Goal: Task Accomplishment & Management: Use online tool/utility

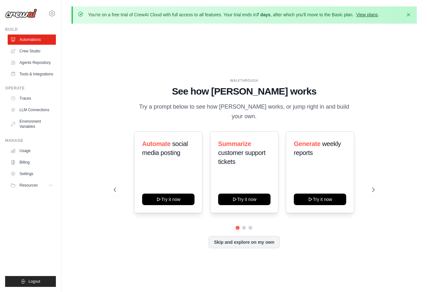
click at [369, 16] on link "View plans" at bounding box center [366, 14] width 21 height 5
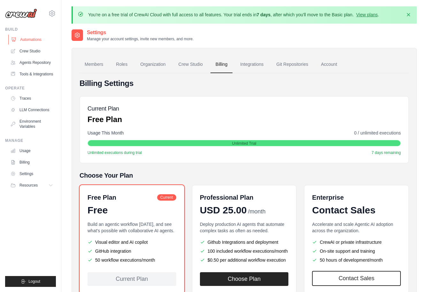
click at [35, 39] on link "Automations" at bounding box center [32, 39] width 48 height 10
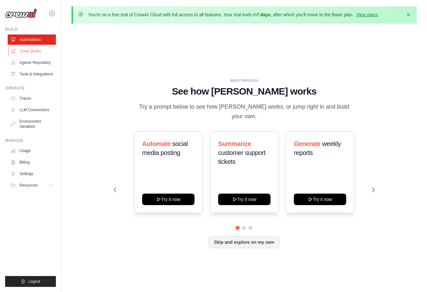
click at [34, 51] on link "Crew Studio" at bounding box center [32, 51] width 48 height 10
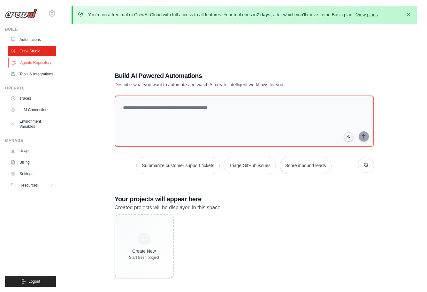
click at [38, 62] on link "Agents Repository" at bounding box center [32, 62] width 48 height 10
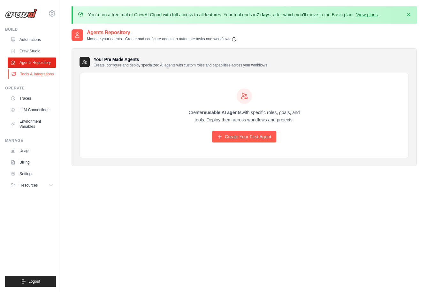
click at [41, 77] on link "Tools & Integrations" at bounding box center [32, 74] width 48 height 10
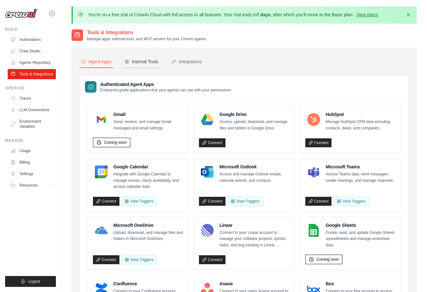
click at [145, 57] on button "Internal Tools" at bounding box center [141, 62] width 37 height 12
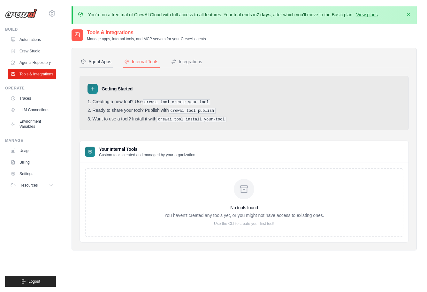
click at [102, 60] on div "Agent Apps" at bounding box center [96, 61] width 31 height 6
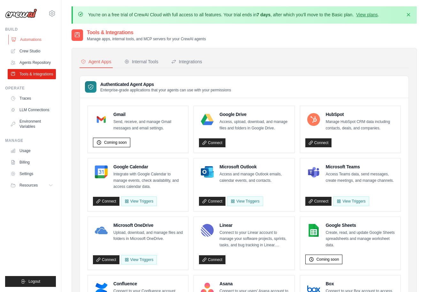
click at [31, 38] on link "Automations" at bounding box center [32, 39] width 48 height 10
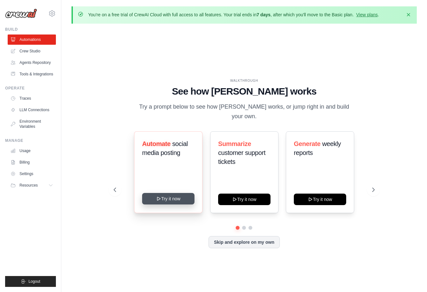
click at [164, 194] on button "Try it now" at bounding box center [168, 198] width 52 height 11
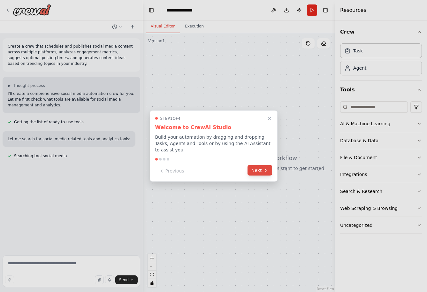
click at [263, 170] on icon at bounding box center [265, 170] width 5 height 5
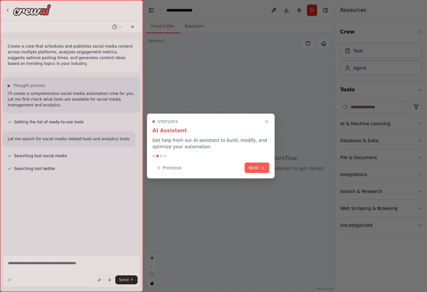
click at [263, 170] on icon at bounding box center [262, 167] width 5 height 5
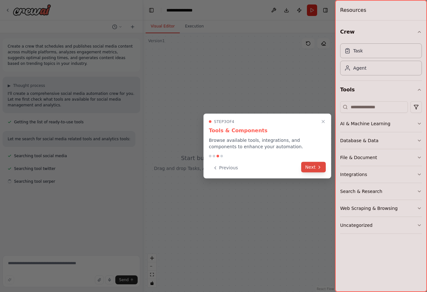
click at [314, 168] on button "Next" at bounding box center [313, 167] width 25 height 11
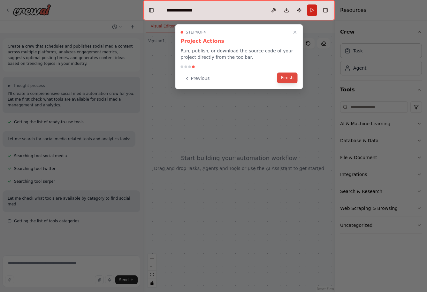
click at [290, 79] on button "Finish" at bounding box center [287, 77] width 20 height 11
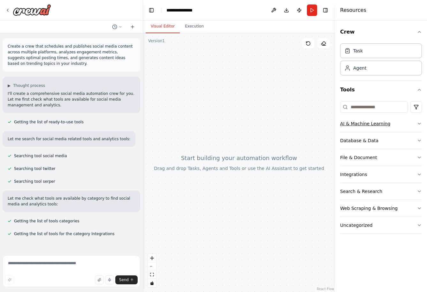
click at [419, 124] on icon "button" at bounding box center [419, 123] width 5 height 5
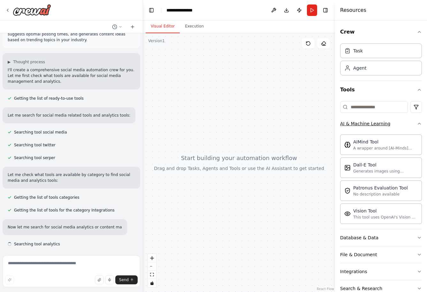
scroll to position [29, 0]
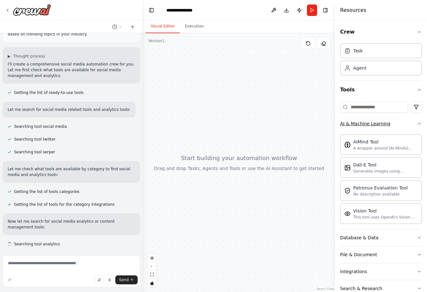
click at [419, 124] on icon "button" at bounding box center [419, 123] width 5 height 5
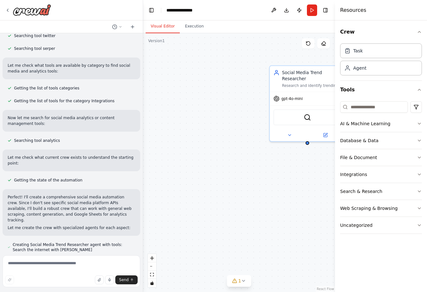
scroll to position [146, 0]
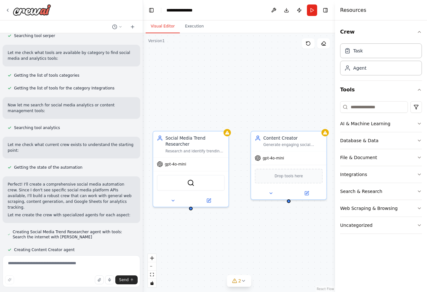
drag, startPoint x: 230, startPoint y: 69, endPoint x: 114, endPoint y: 134, distance: 133.6
click at [114, 134] on div "Create a crew that schedules and publishes social media content across multiple…" at bounding box center [213, 146] width 427 height 292
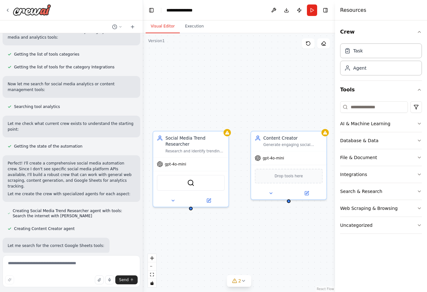
scroll to position [179, 0]
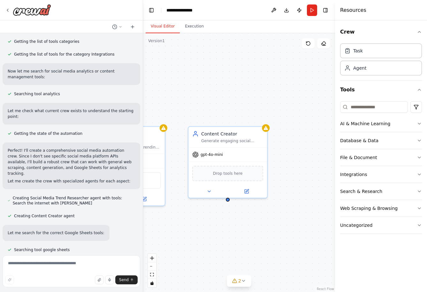
drag, startPoint x: 224, startPoint y: 93, endPoint x: 154, endPoint y: 87, distance: 70.2
click at [154, 87] on div "Social Media Trend Researcher Research and identify trending topics, hashtags, …" at bounding box center [239, 162] width 192 height 259
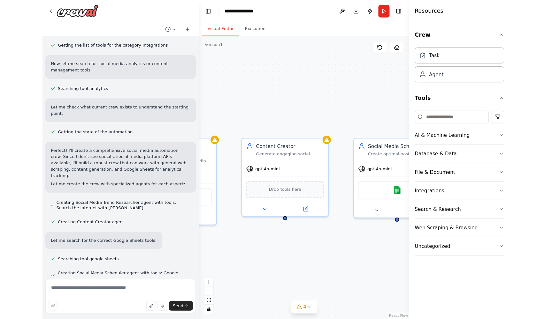
scroll to position [205, 0]
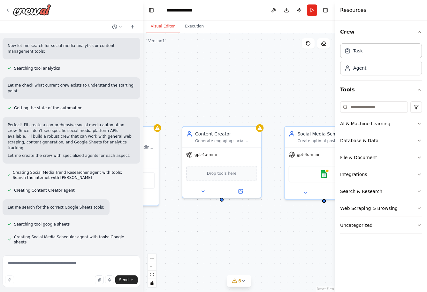
click at [231, 88] on div "Social Media Trend Researcher Research and identify trending topics, hashtags, …" at bounding box center [239, 162] width 192 height 259
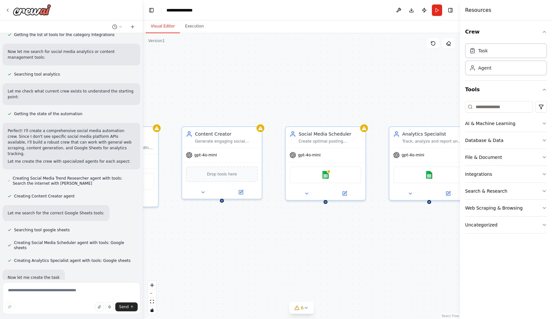
scroll to position [211, 0]
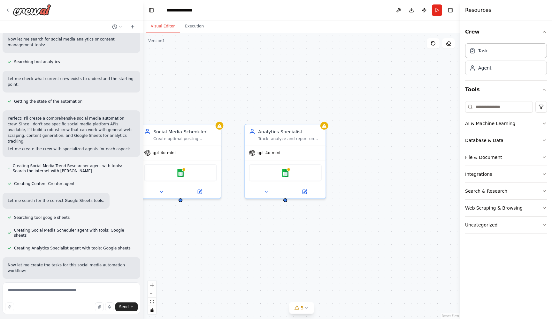
drag, startPoint x: 211, startPoint y: 97, endPoint x: 123, endPoint y: 83, distance: 89.9
click at [54, 95] on div "Create a crew that schedules and publishes social media content across multiple…" at bounding box center [276, 159] width 552 height 319
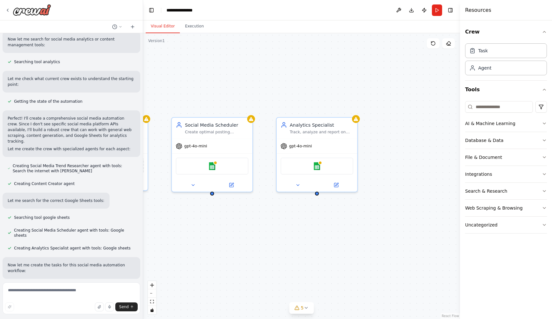
drag, startPoint x: 197, startPoint y: 90, endPoint x: 320, endPoint y: 79, distance: 124.4
click at [318, 78] on div ".deletable-edge-delete-btn { width: 20px; height: 20px; border: 0px solid #ffff…" at bounding box center [301, 176] width 317 height 286
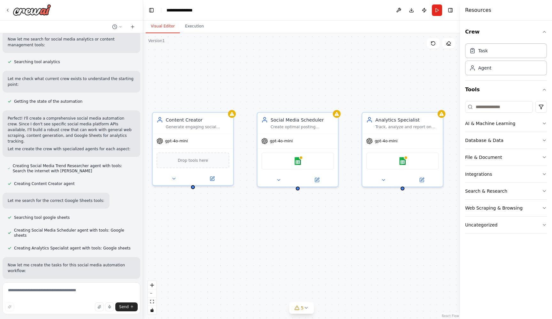
scroll to position [224, 0]
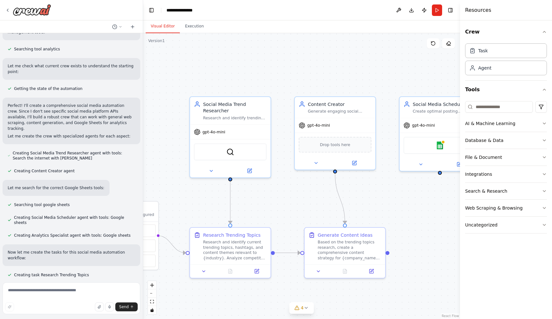
drag, startPoint x: 230, startPoint y: 84, endPoint x: 370, endPoint y: 68, distance: 140.7
click at [370, 68] on div ".deletable-edge-delete-btn { width: 20px; height: 20px; border: 0px solid #ffff…" at bounding box center [301, 176] width 317 height 286
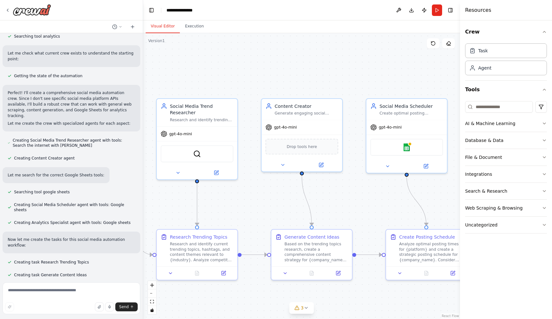
drag, startPoint x: 367, startPoint y: 71, endPoint x: 334, endPoint y: 72, distance: 33.3
click at [334, 72] on div ".deletable-edge-delete-btn { width: 20px; height: 20px; border: 0px solid #ffff…" at bounding box center [301, 176] width 317 height 286
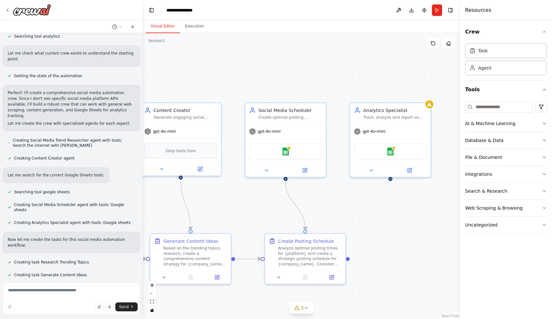
drag, startPoint x: 390, startPoint y: 83, endPoint x: 269, endPoint y: 87, distance: 121.4
click at [269, 87] on div ".deletable-edge-delete-btn { width: 20px; height: 20px; border: 0px solid #ffff…" at bounding box center [301, 176] width 317 height 286
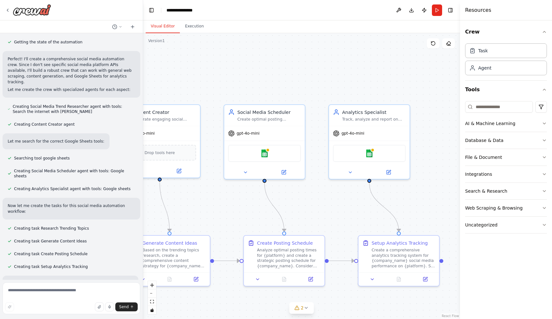
scroll to position [283, 0]
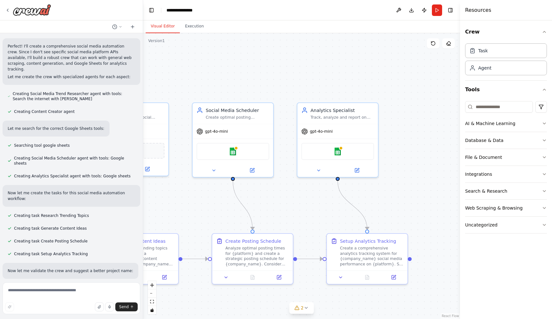
drag, startPoint x: 363, startPoint y: 87, endPoint x: 311, endPoint y: 87, distance: 52.7
click at [311, 87] on div ".deletable-edge-delete-btn { width: 20px; height: 20px; border: 0px solid #ffff…" at bounding box center [301, 176] width 317 height 286
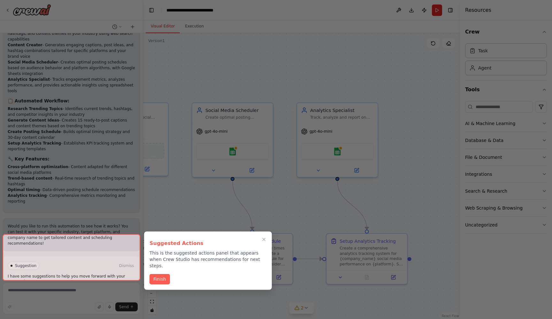
click at [93, 268] on div at bounding box center [72, 257] width 138 height 47
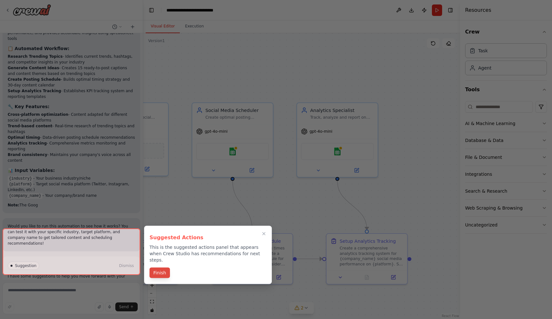
click at [157, 270] on button "Finish" at bounding box center [159, 273] width 20 height 11
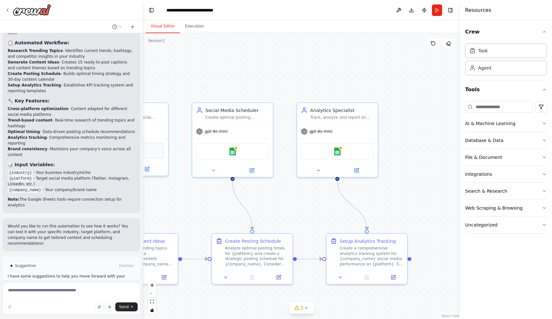
scroll to position [668, 0]
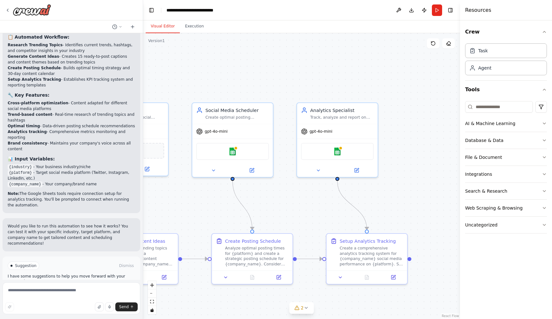
click at [97, 288] on button "Run Automation" at bounding box center [71, 293] width 127 height 10
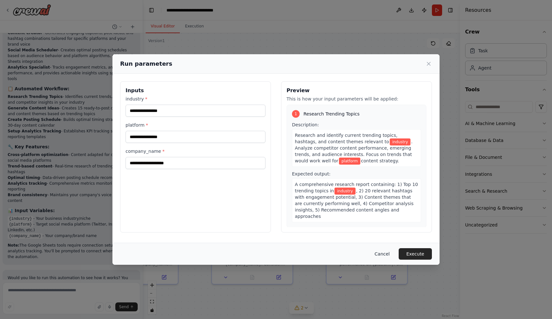
click at [383, 254] on button "Cancel" at bounding box center [381, 253] width 25 height 11
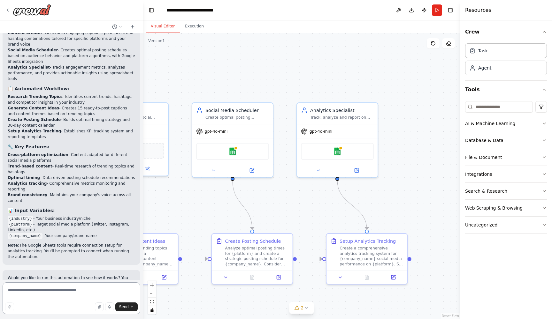
click at [59, 291] on textarea at bounding box center [72, 299] width 138 height 32
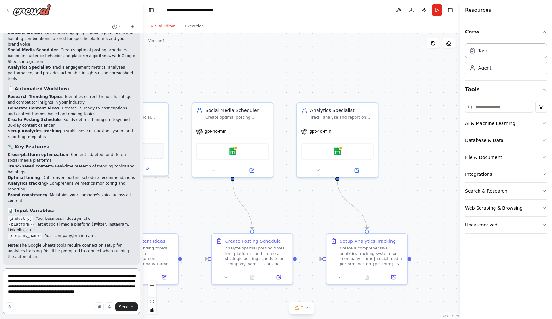
type textarea "**********"
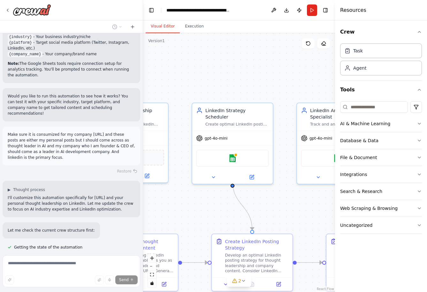
scroll to position [995, 0]
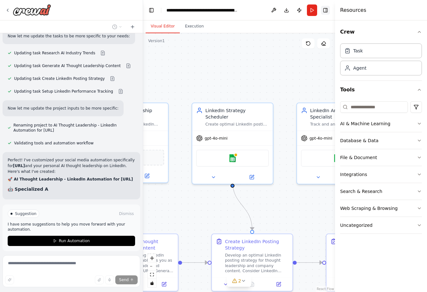
click at [324, 10] on button "Toggle Right Sidebar" at bounding box center [325, 10] width 9 height 9
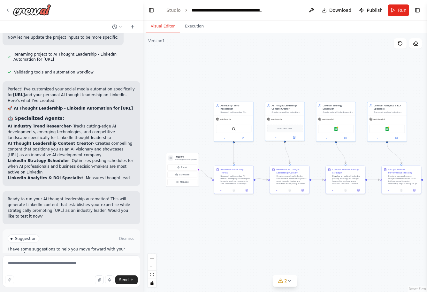
drag, startPoint x: 209, startPoint y: 64, endPoint x: 248, endPoint y: 77, distance: 40.9
click at [248, 77] on div ".deletable-edge-delete-btn { width: 20px; height: 20px; border: 0px solid #ffff…" at bounding box center [285, 162] width 284 height 259
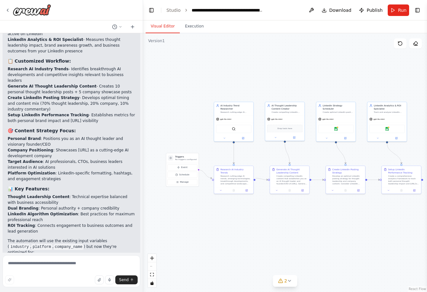
scroll to position [1316, 0]
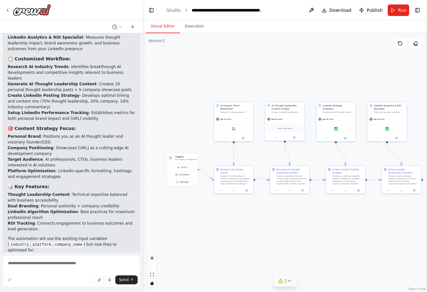
click at [292, 280] on icon at bounding box center [289, 280] width 5 height 5
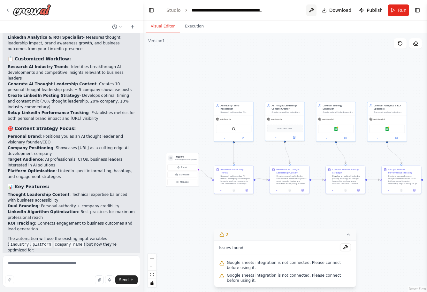
click at [312, 7] on button at bounding box center [311, 9] width 10 height 11
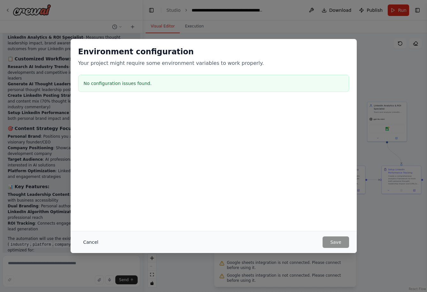
click at [92, 239] on button "Cancel" at bounding box center [90, 241] width 25 height 11
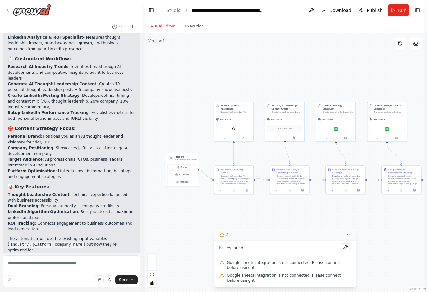
click at [132, 27] on icon at bounding box center [132, 26] width 0 height 3
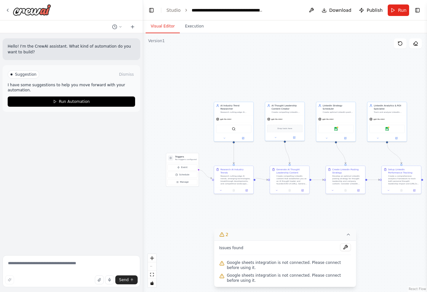
click at [88, 81] on div "Suggestion Dismiss I have some suggestions to help you move forward with your a…" at bounding box center [71, 88] width 127 height 36
click at [45, 51] on p "Hello! I'm the CrewAI assistant. What kind of automation do you want to build?" at bounding box center [71, 48] width 127 height 11
click at [53, 83] on p "I have some suggestions to help you move forward with your automation." at bounding box center [71, 87] width 127 height 10
click at [8, 9] on icon at bounding box center [7, 10] width 1 height 3
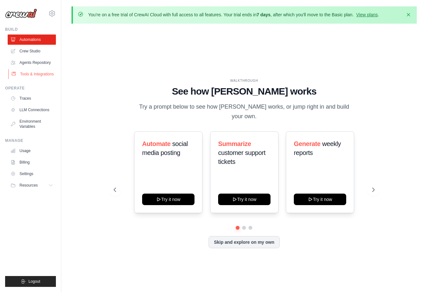
click at [39, 73] on link "Tools & Integrations" at bounding box center [32, 74] width 48 height 10
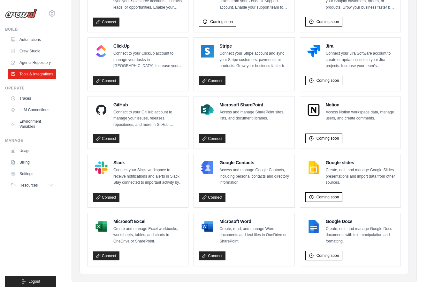
scroll to position [354, 0]
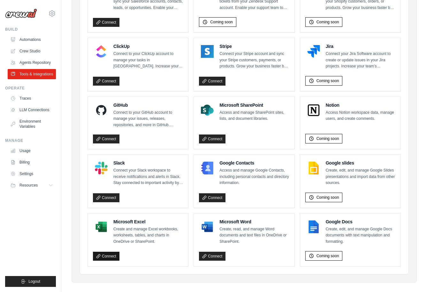
click at [106, 252] on link "Connect" at bounding box center [106, 256] width 26 height 9
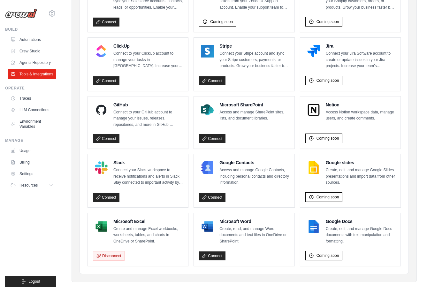
scroll to position [354, 0]
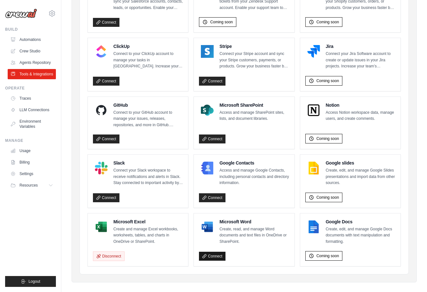
click at [215, 252] on link "Connect" at bounding box center [212, 256] width 26 height 9
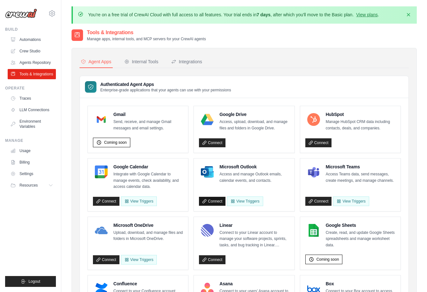
click at [215, 198] on link "Connect" at bounding box center [212, 201] width 26 height 9
click at [34, 64] on link "Agents Repository" at bounding box center [32, 62] width 48 height 10
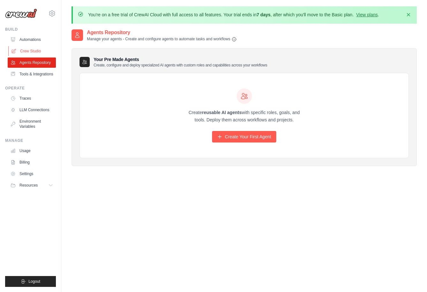
click at [30, 50] on link "Crew Studio" at bounding box center [32, 51] width 48 height 10
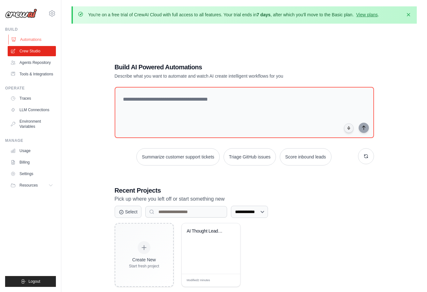
click at [30, 37] on link "Automations" at bounding box center [32, 39] width 48 height 10
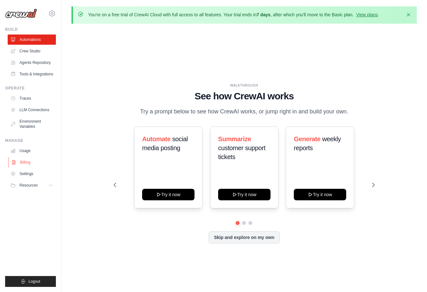
click at [27, 161] on link "Billing" at bounding box center [32, 162] width 48 height 10
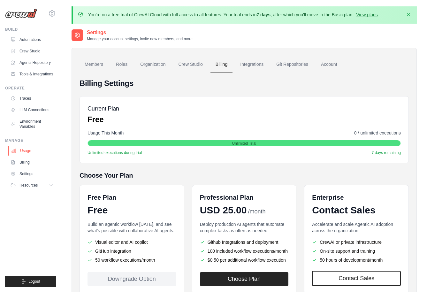
click at [27, 151] on link "Usage" at bounding box center [32, 151] width 48 height 10
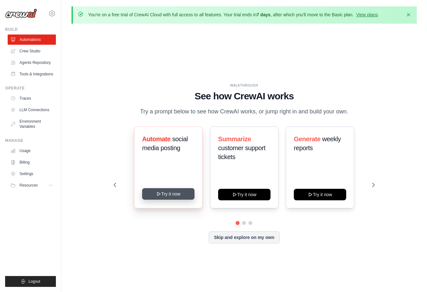
click at [172, 193] on button "Try it now" at bounding box center [168, 193] width 52 height 11
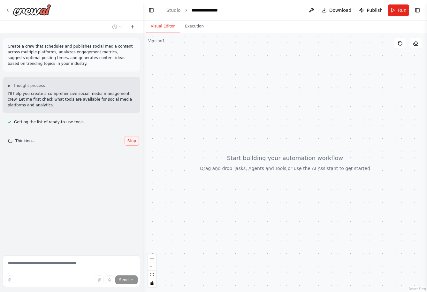
click at [133, 141] on span "Stop" at bounding box center [131, 140] width 9 height 5
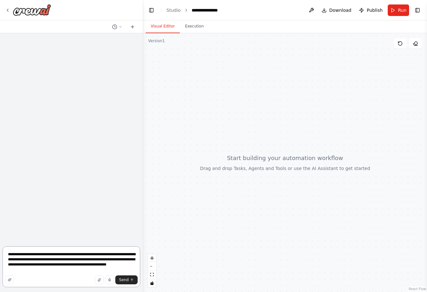
drag, startPoint x: 30, startPoint y: 271, endPoint x: 48, endPoint y: 269, distance: 17.6
click at [48, 269] on textarea "**********" at bounding box center [72, 266] width 138 height 41
click at [76, 272] on textarea "**********" at bounding box center [72, 266] width 138 height 41
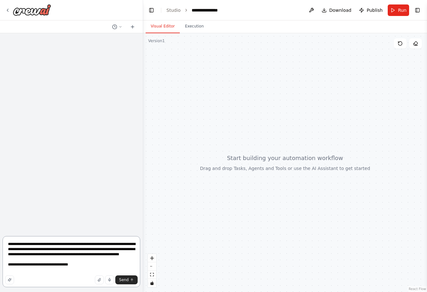
drag, startPoint x: 49, startPoint y: 271, endPoint x: 87, endPoint y: 273, distance: 38.3
click at [87, 273] on textarea "**********" at bounding box center [72, 261] width 138 height 51
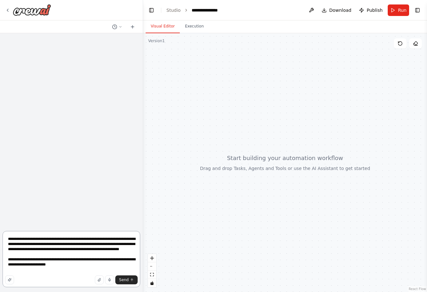
drag, startPoint x: 22, startPoint y: 244, endPoint x: 53, endPoint y: 244, distance: 31.3
click at [53, 244] on textarea "**********" at bounding box center [72, 259] width 138 height 56
click at [82, 270] on textarea "**********" at bounding box center [72, 259] width 138 height 56
paste textarea "**********"
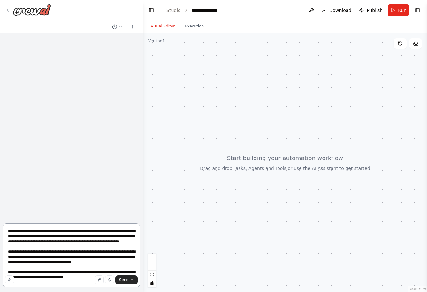
type textarea "**********"
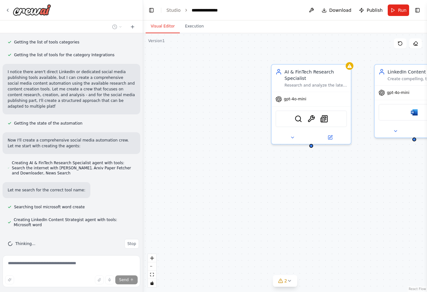
scroll to position [248, 0]
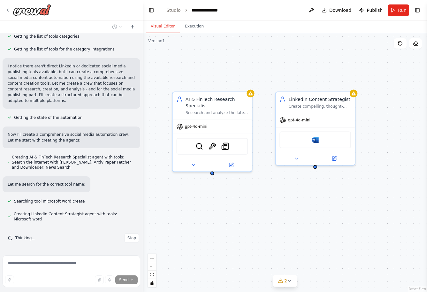
drag, startPoint x: 297, startPoint y: 186, endPoint x: 198, endPoint y: 214, distance: 102.7
click at [198, 214] on div "AI & FinTech Research Specialist Research and analyze the latest trends, news, …" at bounding box center [285, 162] width 284 height 259
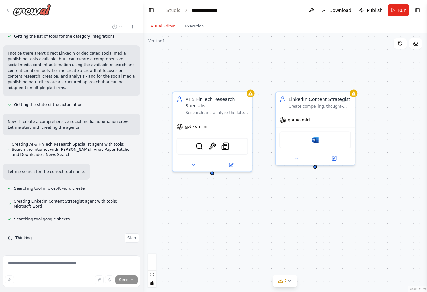
scroll to position [279, 0]
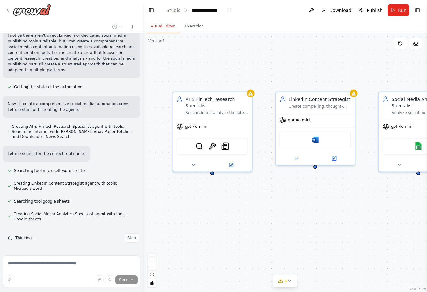
click at [210, 9] on div "**********" at bounding box center [208, 10] width 33 height 6
click at [210, 9] on div "**********" at bounding box center [216, 10] width 48 height 6
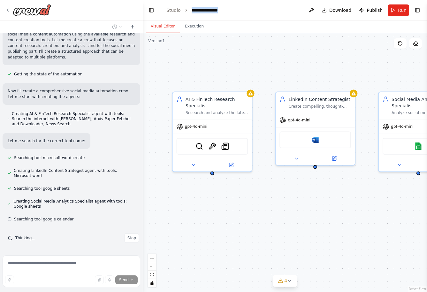
click at [192, 12] on div "**********" at bounding box center [216, 10] width 48 height 6
click at [204, 9] on div "**********" at bounding box center [216, 10] width 48 height 6
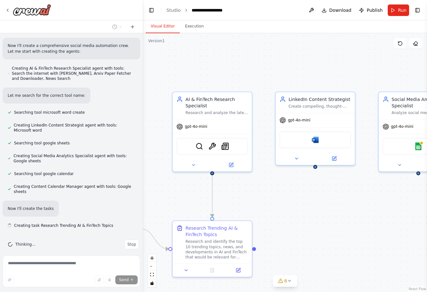
scroll to position [343, 0]
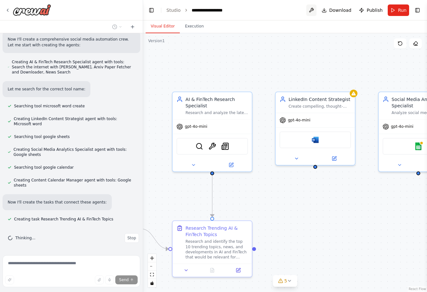
click at [313, 11] on button at bounding box center [311, 9] width 10 height 11
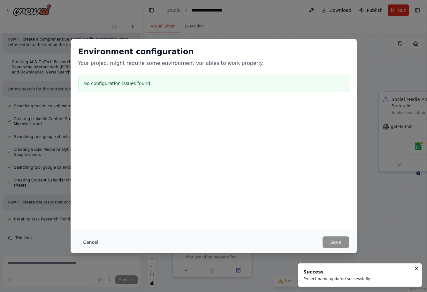
click at [91, 242] on button "Cancel" at bounding box center [90, 241] width 25 height 11
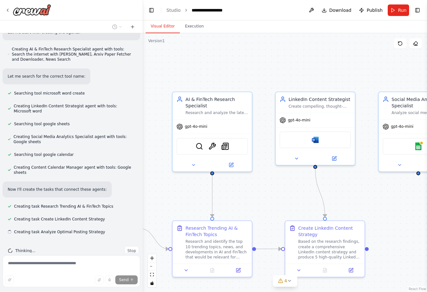
scroll to position [369, 0]
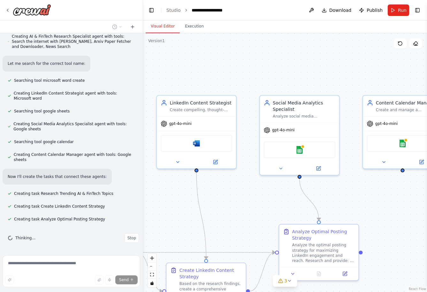
drag, startPoint x: 352, startPoint y: 198, endPoint x: 233, endPoint y: 201, distance: 118.8
click at [233, 201] on div ".deletable-edge-delete-btn { width: 20px; height: 20px; border: 0px solid #ffff…" at bounding box center [285, 162] width 284 height 259
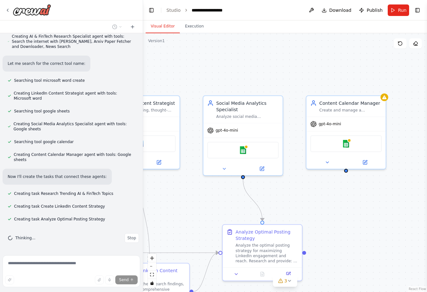
drag, startPoint x: 374, startPoint y: 199, endPoint x: 318, endPoint y: 199, distance: 56.5
click at [318, 199] on div ".deletable-edge-delete-btn { width: 20px; height: 20px; border: 0px solid #ffff…" at bounding box center [285, 162] width 284 height 259
click at [243, 148] on img at bounding box center [243, 149] width 8 height 8
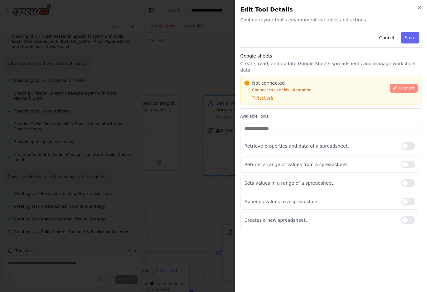
scroll to position [382, 0]
click at [406, 86] on span "Connect" at bounding box center [406, 88] width 16 height 5
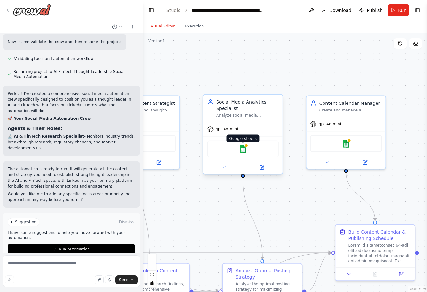
click at [244, 150] on img at bounding box center [243, 149] width 8 height 8
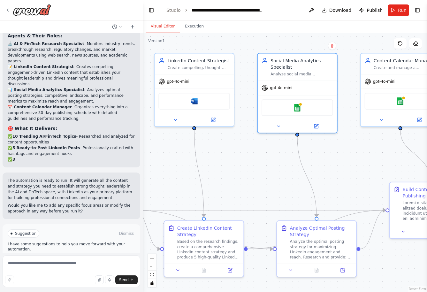
drag, startPoint x: 195, startPoint y: 212, endPoint x: 249, endPoint y: 169, distance: 69.1
click at [249, 169] on div ".deletable-edge-delete-btn { width: 20px; height: 20px; border: 0px solid #ffff…" at bounding box center [285, 162] width 284 height 259
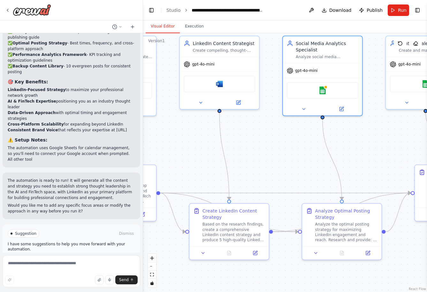
scroll to position [813, 0]
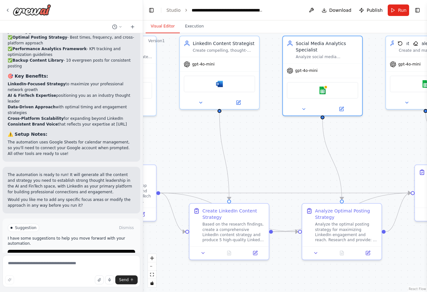
drag, startPoint x: 223, startPoint y: 186, endPoint x: 248, endPoint y: 169, distance: 30.4
click at [248, 169] on div ".deletable-edge-delete-btn { width: 20px; height: 20px; border: 0px solid #ffff…" at bounding box center [285, 162] width 284 height 259
click at [49, 236] on p "I have some suggestions to help you move forward with your automation." at bounding box center [71, 241] width 127 height 10
click at [65, 236] on p "I have some suggestions to help you move forward with your automation." at bounding box center [71, 241] width 127 height 10
click at [29, 236] on p "I have some suggestions to help you move forward with your automation." at bounding box center [71, 241] width 127 height 10
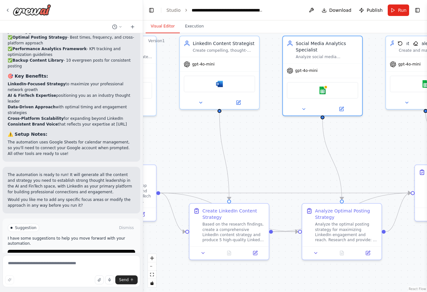
click at [29, 236] on p "I have some suggestions to help you move forward with your automation." at bounding box center [71, 241] width 127 height 10
click at [32, 236] on p "I have some suggestions to help you move forward with your automation." at bounding box center [71, 241] width 127 height 10
click at [25, 225] on span "Suggestion" at bounding box center [25, 227] width 21 height 5
click at [35, 172] on p "The automation is ready to run! It will generate all the content and strategy y…" at bounding box center [71, 183] width 127 height 23
click at [94, 250] on button "Run Automation" at bounding box center [71, 255] width 127 height 10
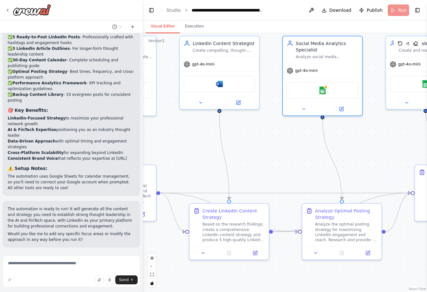
scroll to position [762, 0]
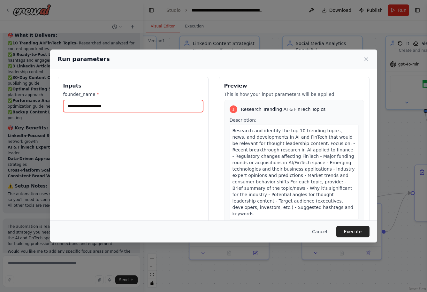
click at [140, 108] on input "founder_name *" at bounding box center [133, 106] width 140 height 12
type input "**********"
click at [145, 152] on div "**********" at bounding box center [133, 152] width 151 height 151
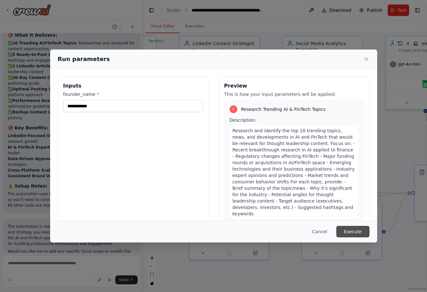
click at [356, 232] on button "Execute" at bounding box center [352, 231] width 33 height 11
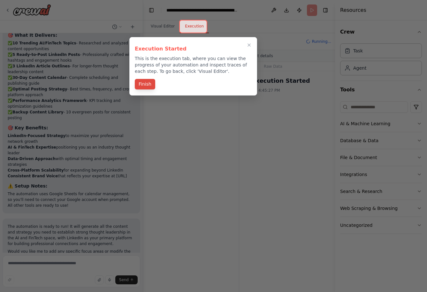
click at [145, 83] on button "Finish" at bounding box center [145, 84] width 20 height 11
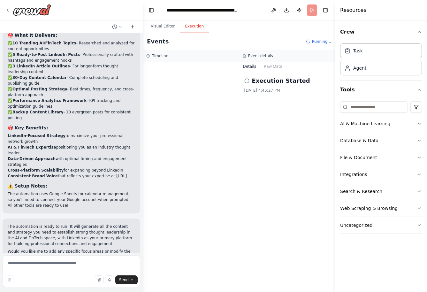
click at [247, 81] on icon at bounding box center [246, 80] width 5 height 5
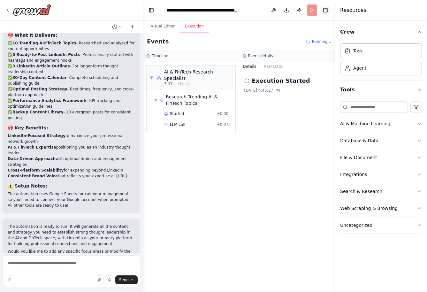
click at [325, 11] on button "Toggle Right Sidebar" at bounding box center [325, 10] width 9 height 9
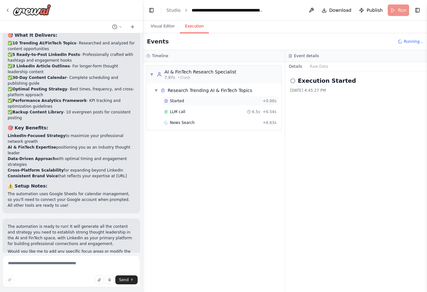
click at [177, 101] on span "Started" at bounding box center [177, 100] width 14 height 5
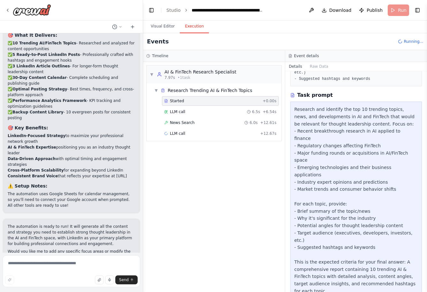
scroll to position [153, 0]
click at [192, 124] on span "News Search" at bounding box center [182, 122] width 25 height 5
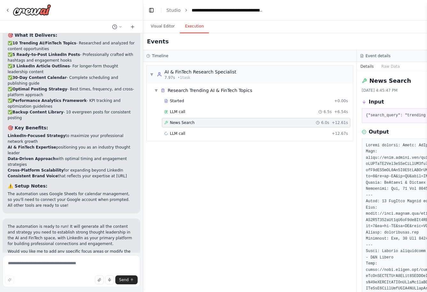
scroll to position [0, 0]
click at [191, 111] on div "LLM call 6.5s + 6.54s" at bounding box center [256, 111] width 184 height 5
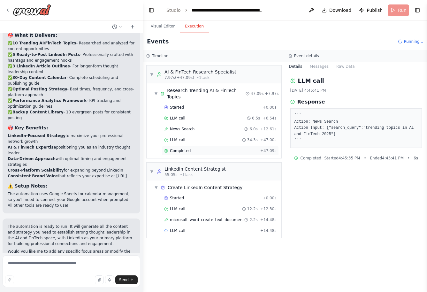
click at [189, 150] on span "Completed" at bounding box center [180, 150] width 21 height 5
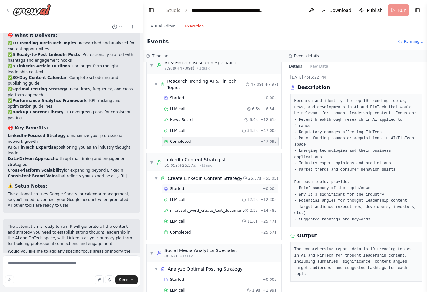
scroll to position [13, 0]
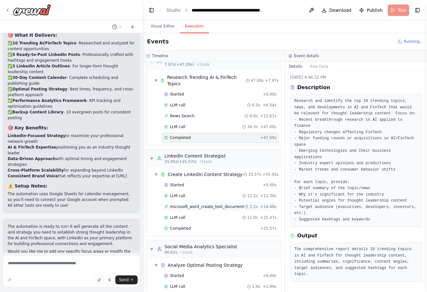
click at [207, 208] on span "microsoft_word_create_text_document" at bounding box center [207, 206] width 74 height 5
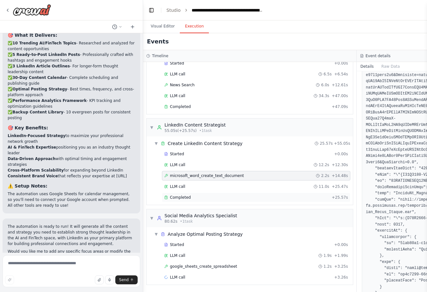
scroll to position [38, 0]
click at [211, 266] on span "google_sheets_create_spreadsheet" at bounding box center [203, 266] width 67 height 5
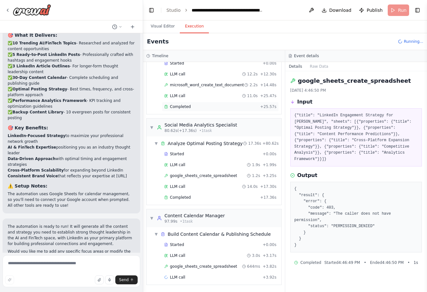
scroll to position [135, 0]
click at [163, 27] on button "Visual Editor" at bounding box center [163, 26] width 34 height 13
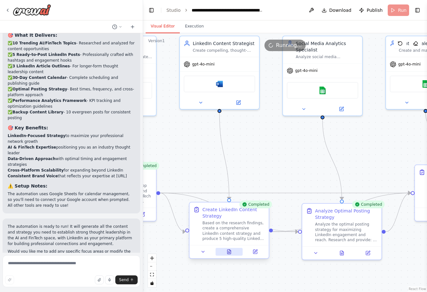
click at [229, 252] on icon at bounding box center [229, 252] width 2 height 0
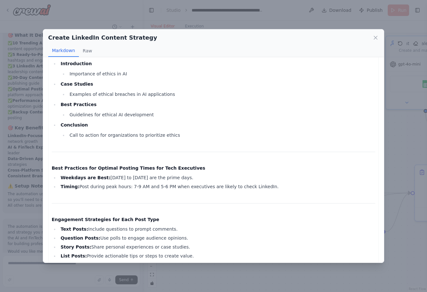
scroll to position [741, 0]
click at [186, 271] on div "Create LinkedIn Content Strategy Markdown Raw Here is the comprehensive LinkedI…" at bounding box center [213, 146] width 427 height 292
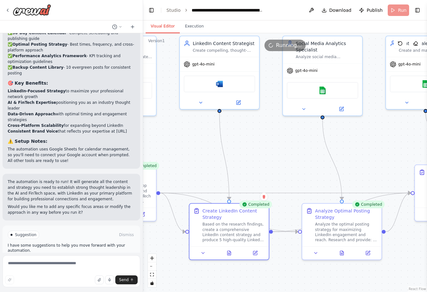
scroll to position [813, 0]
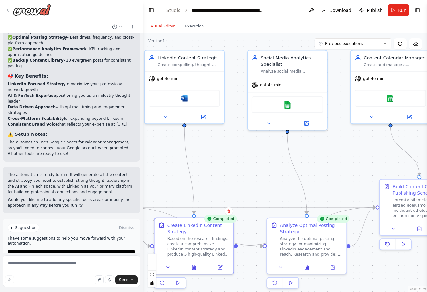
drag, startPoint x: 273, startPoint y: 158, endPoint x: 238, endPoint y: 173, distance: 37.9
click at [238, 173] on div ".deletable-edge-delete-btn { width: 20px; height: 20px; border: 0px solid #ffff…" at bounding box center [285, 162] width 284 height 259
click at [166, 78] on span "gpt-4o-mini" at bounding box center [168, 77] width 22 height 5
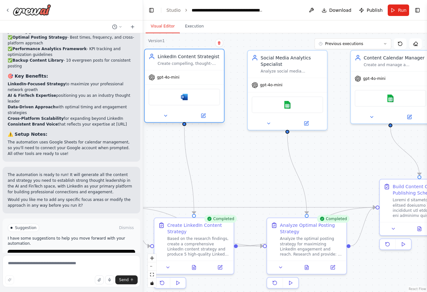
click at [166, 78] on span "gpt-4o-mini" at bounding box center [168, 77] width 22 height 5
click at [190, 80] on div "gpt-4o-mini" at bounding box center [184, 77] width 79 height 14
click at [416, 11] on button "Toggle Right Sidebar" at bounding box center [417, 10] width 9 height 9
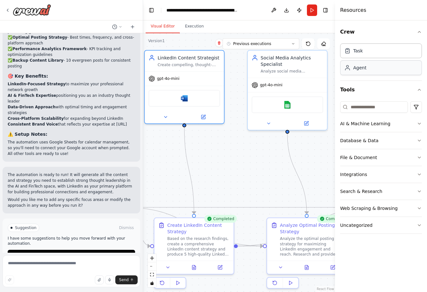
click at [386, 71] on div "Agent" at bounding box center [381, 67] width 82 height 15
click at [420, 124] on icon "button" at bounding box center [419, 123] width 5 height 5
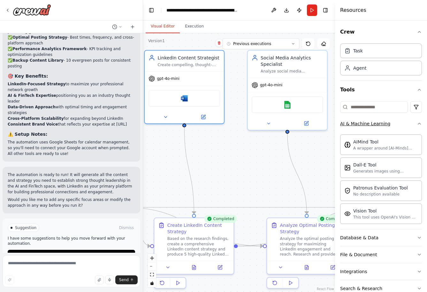
click at [420, 124] on icon "button" at bounding box center [419, 123] width 5 height 5
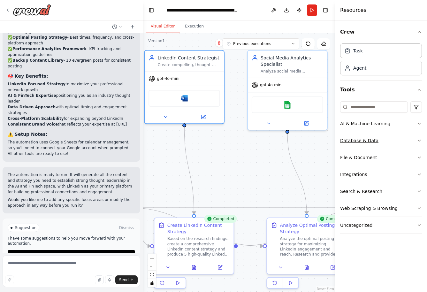
click at [419, 139] on icon "button" at bounding box center [419, 140] width 5 height 5
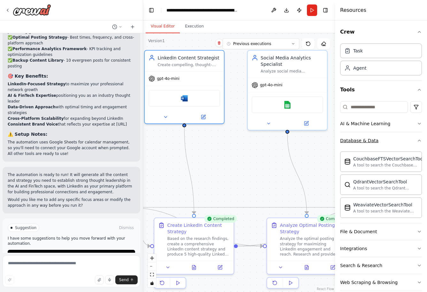
click at [419, 139] on icon "button" at bounding box center [419, 140] width 5 height 5
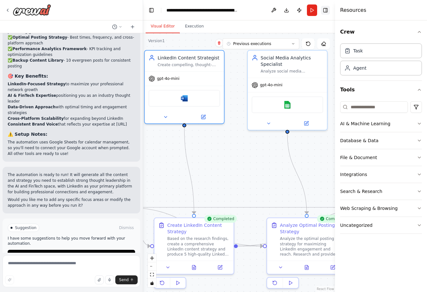
click at [325, 13] on button "Toggle Right Sidebar" at bounding box center [325, 10] width 9 height 9
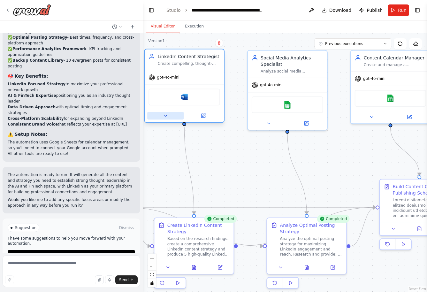
click at [167, 117] on icon at bounding box center [165, 115] width 5 height 5
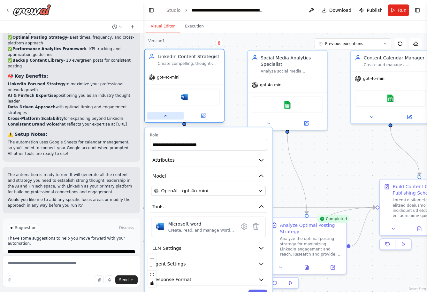
click at [166, 115] on icon at bounding box center [165, 115] width 5 height 5
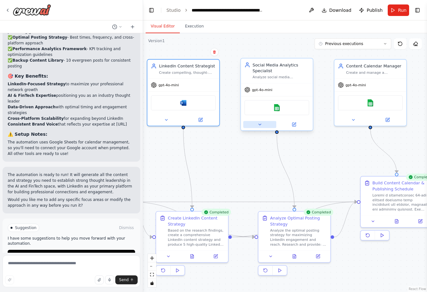
click at [261, 126] on icon at bounding box center [259, 124] width 5 height 5
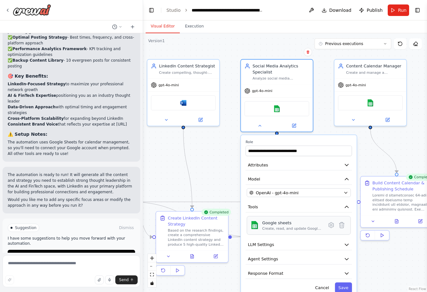
click at [293, 230] on div "Create, read, and update Google Sheets spreadsheets and manage worksheet data." at bounding box center [292, 228] width 60 height 5
click at [330, 225] on icon at bounding box center [331, 225] width 2 height 2
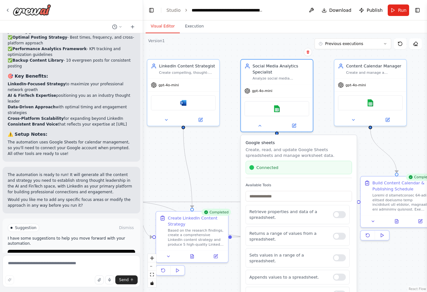
click at [281, 168] on div "Connected" at bounding box center [298, 167] width 99 height 6
click at [277, 123] on button at bounding box center [293, 124] width 33 height 7
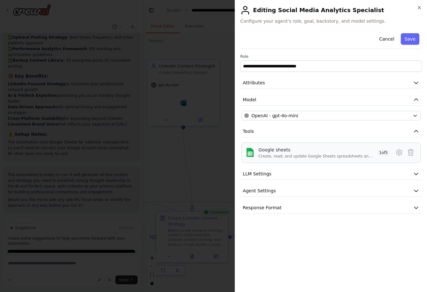
click at [284, 150] on div "Google sheets" at bounding box center [316, 150] width 116 height 6
click at [253, 154] on img at bounding box center [249, 152] width 9 height 9
click at [419, 8] on icon "button" at bounding box center [419, 7] width 3 height 3
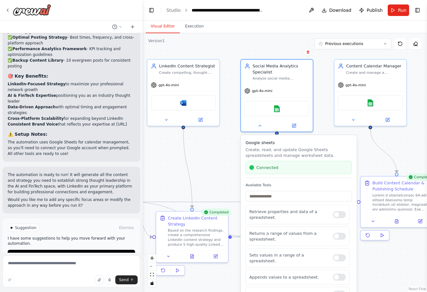
click at [216, 154] on div ".deletable-edge-delete-btn { width: 20px; height: 20px; border: 0px solid #ffff…" at bounding box center [285, 162] width 284 height 259
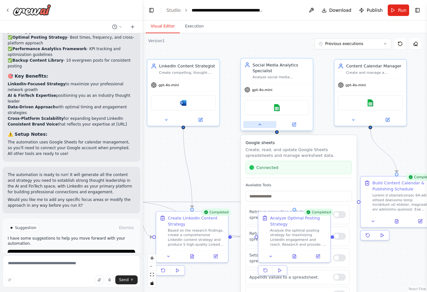
click at [264, 124] on button at bounding box center [259, 124] width 33 height 7
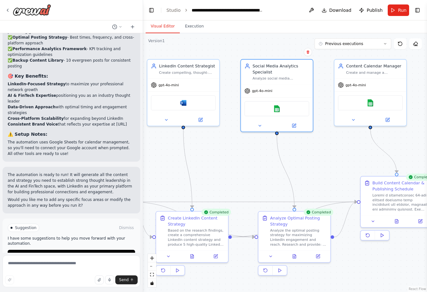
click at [237, 155] on div ".deletable-edge-delete-btn { width: 20px; height: 20px; border: 0px solid #ffff…" at bounding box center [285, 162] width 284 height 259
click at [176, 9] on link "Studio" at bounding box center [173, 10] width 14 height 5
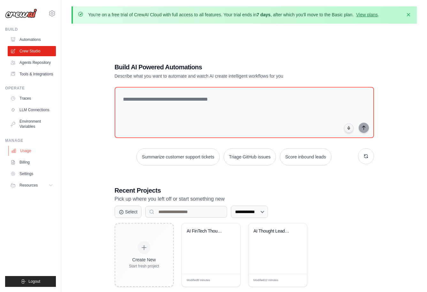
click at [33, 153] on link "Usage" at bounding box center [32, 151] width 48 height 10
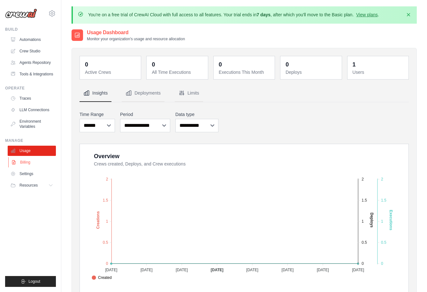
click at [26, 162] on link "Billing" at bounding box center [32, 162] width 48 height 10
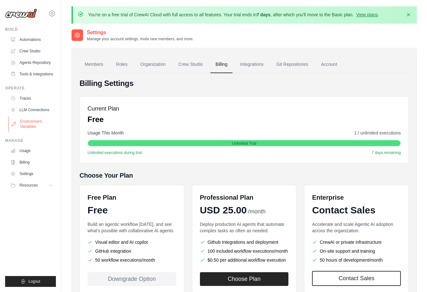
click at [35, 124] on link "Environment Variables" at bounding box center [32, 123] width 48 height 15
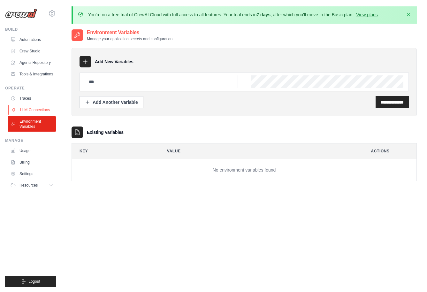
click at [37, 109] on link "LLM Connections" at bounding box center [32, 110] width 48 height 10
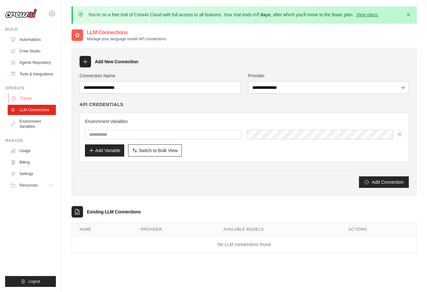
click at [38, 96] on link "Traces" at bounding box center [32, 98] width 48 height 10
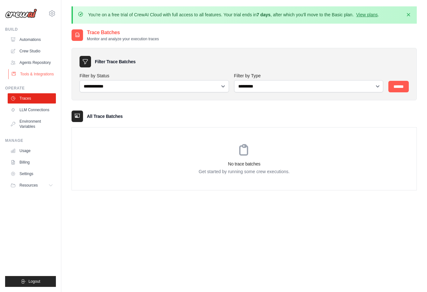
click at [43, 71] on link "Tools & Integrations" at bounding box center [32, 74] width 48 height 10
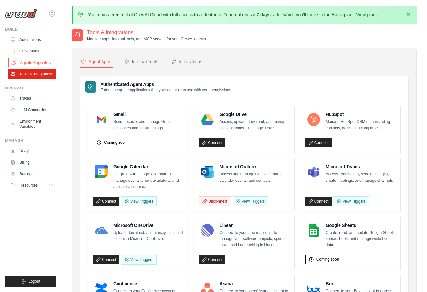
click at [46, 60] on link "Agents Repository" at bounding box center [32, 62] width 48 height 10
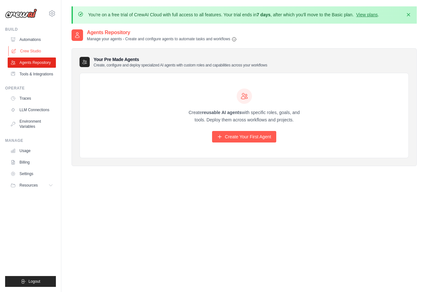
click at [42, 49] on link "Crew Studio" at bounding box center [32, 51] width 48 height 10
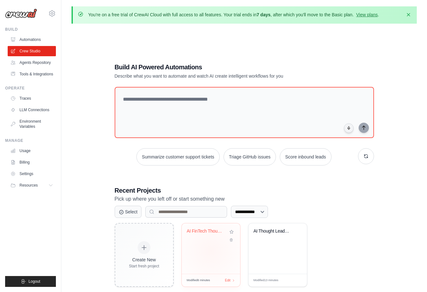
click at [211, 250] on div "AI FinTech Thought Leadership [PERSON_NAME]..." at bounding box center [211, 248] width 58 height 50
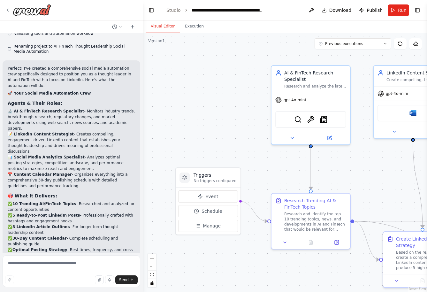
scroll to position [762, 0]
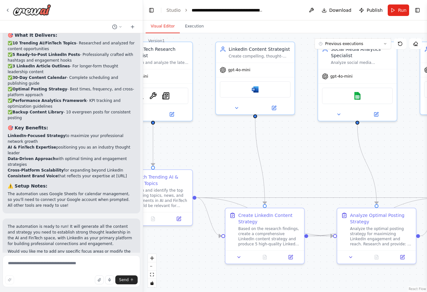
drag, startPoint x: 345, startPoint y: 178, endPoint x: 187, endPoint y: 154, distance: 159.5
click at [187, 154] on div ".deletable-edge-delete-btn { width: 20px; height: 20px; border: 0px solid #ffff…" at bounding box center [285, 162] width 284 height 259
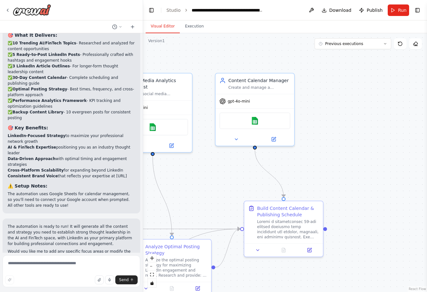
drag, startPoint x: 325, startPoint y: 145, endPoint x: 118, endPoint y: 177, distance: 209.9
click at [118, 177] on div "Create a crew that schedules and publishes social media content across multiple…" at bounding box center [213, 146] width 427 height 292
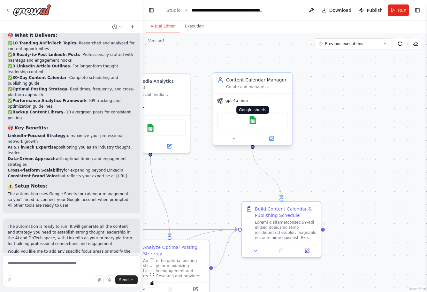
click at [250, 122] on img at bounding box center [253, 120] width 8 height 8
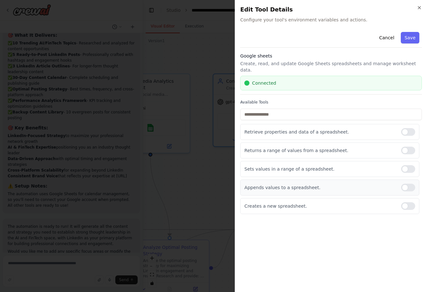
click at [411, 184] on div at bounding box center [408, 188] width 14 height 8
click at [408, 165] on div at bounding box center [408, 169] width 14 height 8
click at [410, 147] on div at bounding box center [408, 151] width 14 height 8
click at [409, 128] on div at bounding box center [408, 132] width 14 height 8
click at [414, 40] on button "Save" at bounding box center [410, 37] width 19 height 11
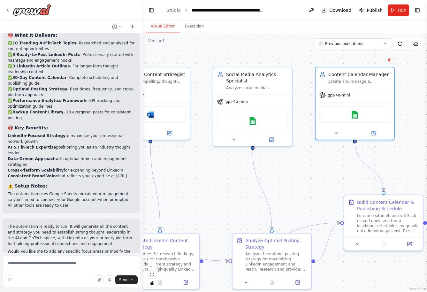
drag, startPoint x: 230, startPoint y: 169, endPoint x: 332, endPoint y: 162, distance: 102.4
click at [332, 162] on div ".deletable-edge-delete-btn { width: 20px; height: 20px; border: 0px solid #ffff…" at bounding box center [285, 162] width 284 height 259
click at [401, 11] on span "Run" at bounding box center [402, 10] width 9 height 6
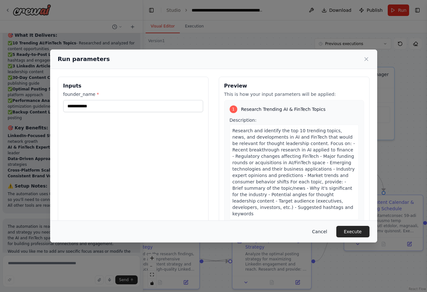
click at [325, 230] on button "Cancel" at bounding box center [319, 231] width 25 height 11
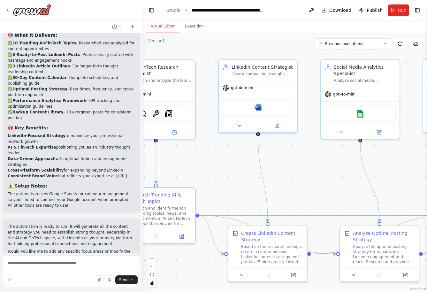
drag, startPoint x: 307, startPoint y: 205, endPoint x: 415, endPoint y: 198, distance: 107.8
click at [415, 198] on div ".deletable-edge-delete-btn { width: 20px; height: 20px; border: 0px solid #ffff…" at bounding box center [285, 162] width 284 height 259
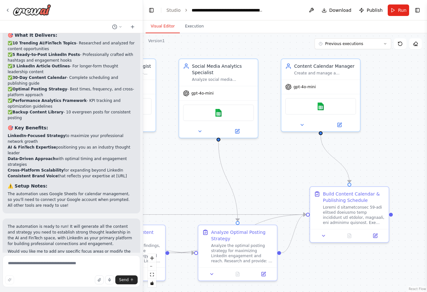
drag, startPoint x: 292, startPoint y: 159, endPoint x: 150, endPoint y: 158, distance: 141.7
click at [150, 158] on div ".deletable-edge-delete-btn { width: 20px; height: 20px; border: 0px solid #ffff…" at bounding box center [285, 162] width 284 height 259
click at [219, 114] on img at bounding box center [219, 112] width 8 height 8
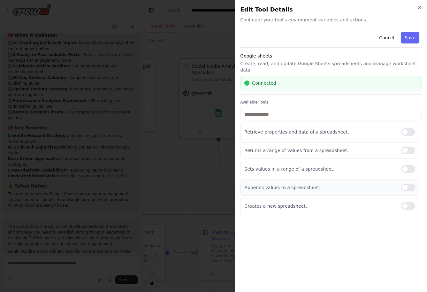
click at [410, 184] on div at bounding box center [408, 188] width 14 height 8
click at [408, 165] on div at bounding box center [408, 169] width 14 height 8
click at [410, 147] on div at bounding box center [408, 151] width 14 height 8
click at [411, 128] on div at bounding box center [408, 132] width 14 height 8
click at [412, 35] on button "Save" at bounding box center [410, 37] width 19 height 11
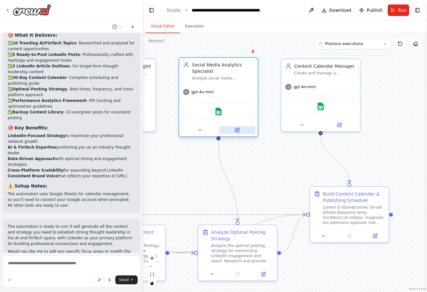
click at [237, 131] on icon at bounding box center [237, 130] width 4 height 4
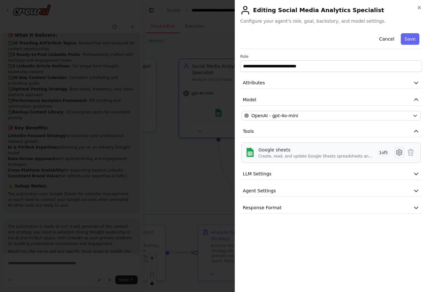
click at [399, 152] on icon at bounding box center [399, 152] width 8 height 8
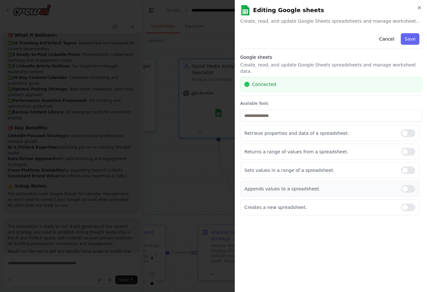
click at [411, 185] on div at bounding box center [408, 189] width 14 height 8
click at [410, 166] on div at bounding box center [408, 170] width 14 height 8
click at [410, 148] on div at bounding box center [408, 152] width 14 height 8
click at [409, 129] on div at bounding box center [408, 133] width 14 height 8
click at [411, 39] on button "Save" at bounding box center [410, 38] width 19 height 11
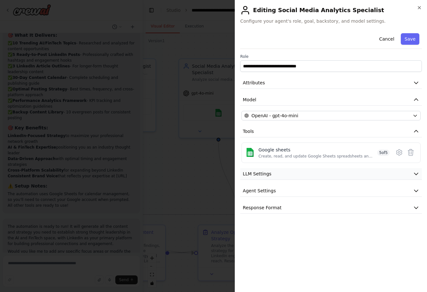
click at [417, 172] on icon "button" at bounding box center [416, 173] width 6 height 6
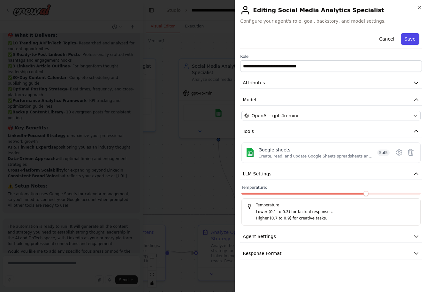
click at [407, 38] on button "Save" at bounding box center [410, 38] width 19 height 11
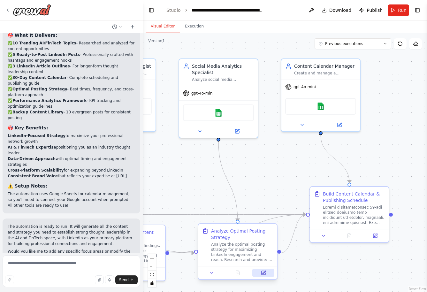
click at [267, 275] on button at bounding box center [263, 273] width 22 height 8
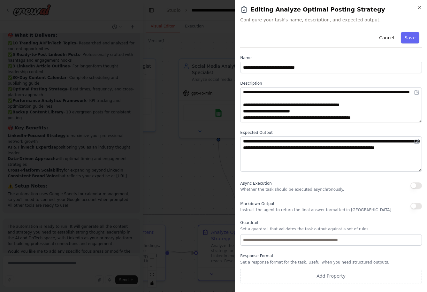
scroll to position [0, 0]
click at [419, 7] on icon "button" at bounding box center [419, 7] width 5 height 5
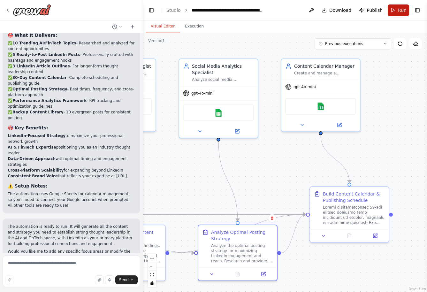
click at [405, 10] on span "Run" at bounding box center [402, 10] width 9 height 6
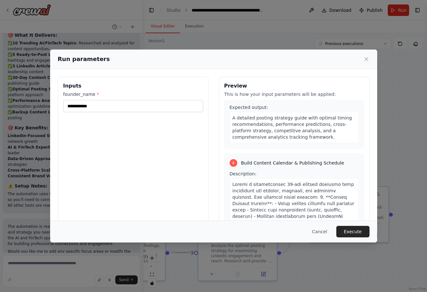
scroll to position [491, 0]
click at [352, 235] on button "Execute" at bounding box center [352, 231] width 33 height 11
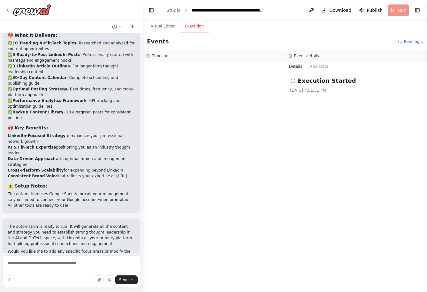
click at [293, 79] on icon at bounding box center [292, 80] width 5 height 5
click at [323, 81] on h2 "Execution Started" at bounding box center [327, 80] width 58 height 9
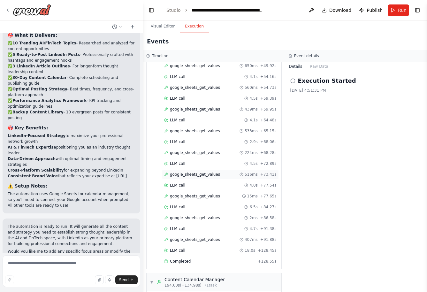
scroll to position [654, 0]
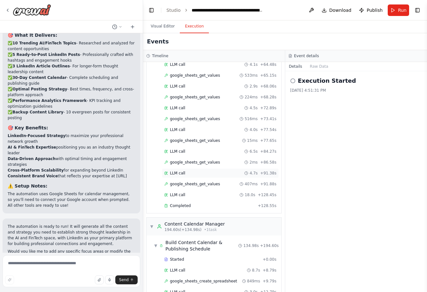
click at [233, 170] on div "LLM call 4.7s + 91.38s" at bounding box center [220, 172] width 112 height 5
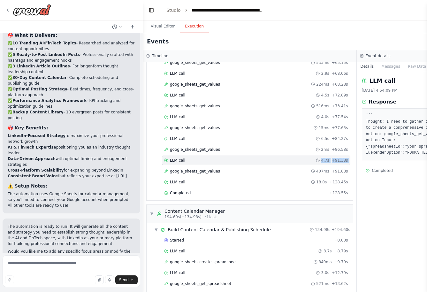
drag, startPoint x: 233, startPoint y: 166, endPoint x: 241, endPoint y: 165, distance: 8.7
click at [167, 28] on button "Visual Editor" at bounding box center [163, 26] width 34 height 13
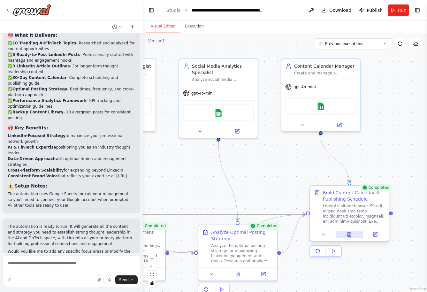
click at [351, 235] on icon at bounding box center [350, 234] width 4 height 4
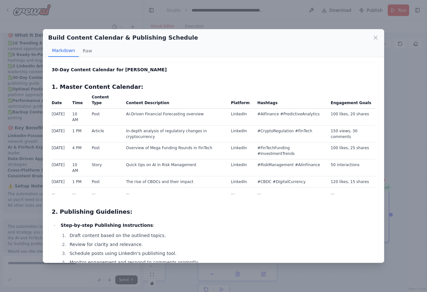
scroll to position [0, 0]
click at [376, 37] on icon at bounding box center [375, 37] width 6 height 6
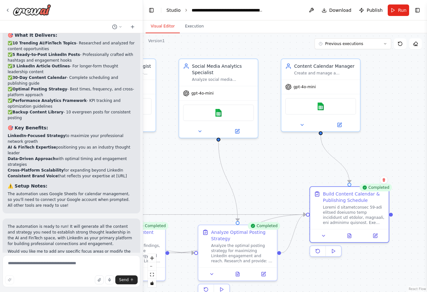
click at [175, 9] on link "Studio" at bounding box center [173, 10] width 14 height 5
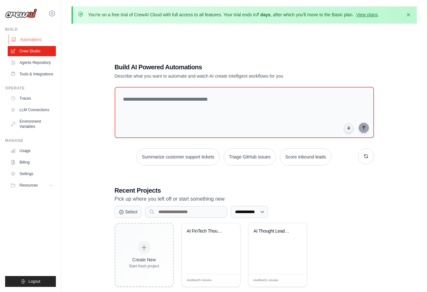
click at [36, 40] on link "Automations" at bounding box center [32, 39] width 48 height 10
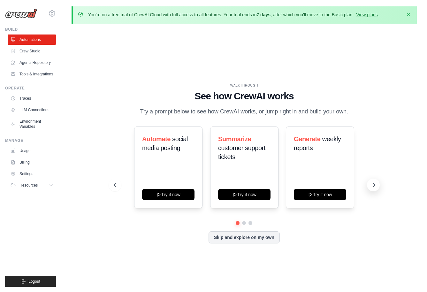
click at [373, 183] on icon at bounding box center [374, 185] width 6 height 6
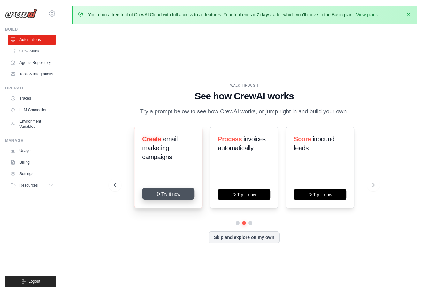
click at [176, 193] on button "Try it now" at bounding box center [168, 193] width 52 height 11
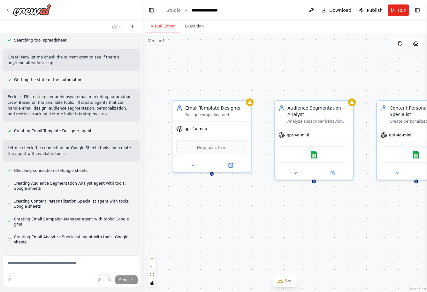
scroll to position [253, 0]
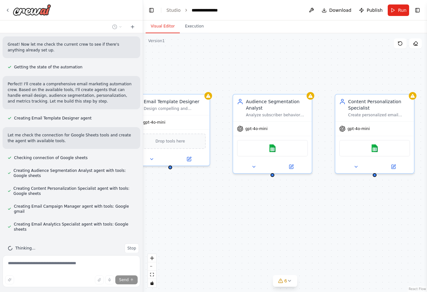
drag, startPoint x: 340, startPoint y: 165, endPoint x: 199, endPoint y: 193, distance: 143.4
click at [199, 193] on div "Email Template Designer Design compelling and responsive email templates for {c…" at bounding box center [285, 162] width 284 height 259
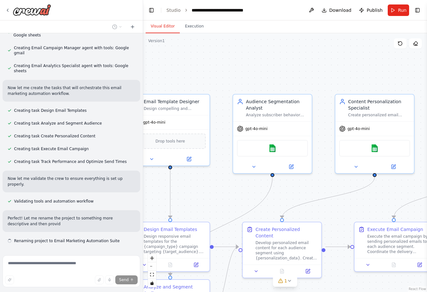
scroll to position [417, 0]
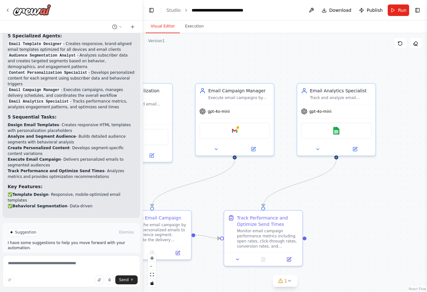
drag, startPoint x: 351, startPoint y: 207, endPoint x: 109, endPoint y: 195, distance: 242.3
click at [109, 195] on div "Build a crew that designs email templates, segments audiences based on behavior…" at bounding box center [213, 146] width 427 height 292
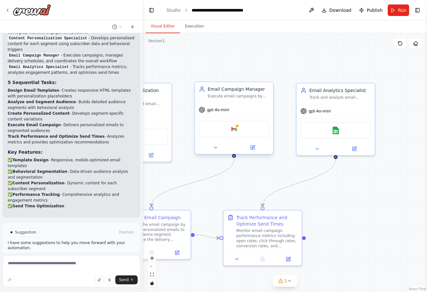
click at [239, 131] on div "Google gmail" at bounding box center [234, 129] width 71 height 17
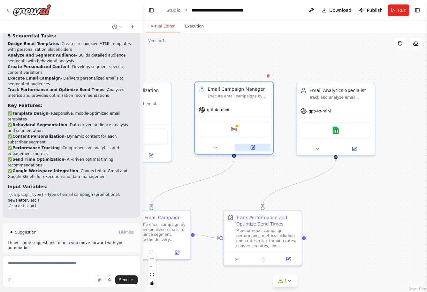
click at [253, 146] on icon at bounding box center [253, 148] width 4 height 4
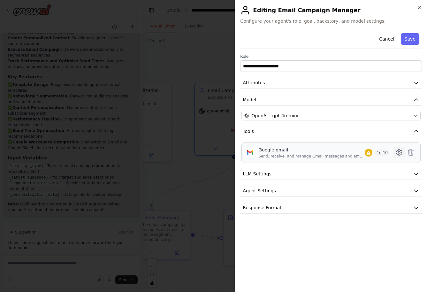
click at [399, 152] on icon at bounding box center [399, 152] width 8 height 8
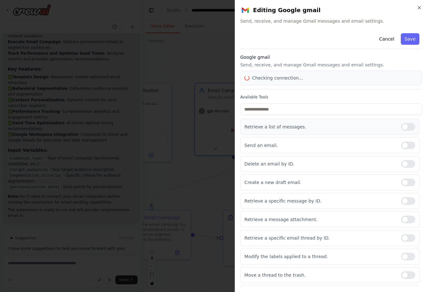
scroll to position [783, 0]
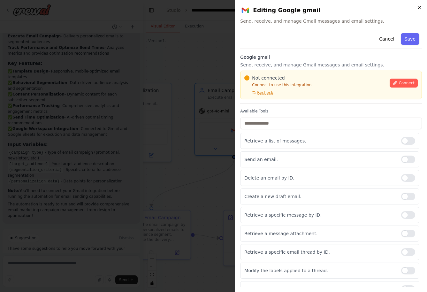
click at [419, 7] on icon "button" at bounding box center [419, 7] width 5 height 5
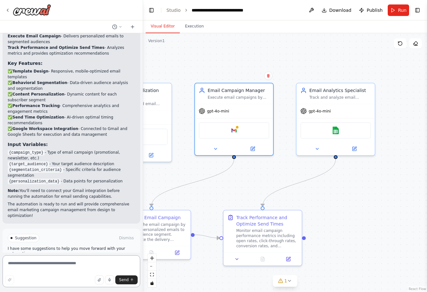
click at [108, 268] on textarea at bounding box center [72, 271] width 138 height 32
type textarea "**********"
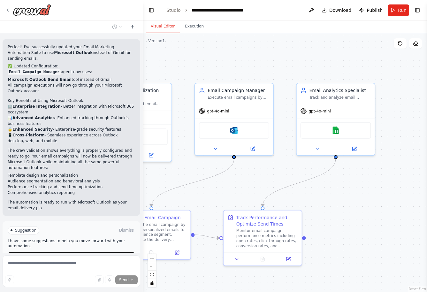
scroll to position [1154, 0]
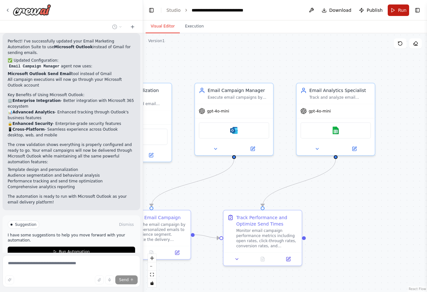
click at [400, 8] on span "Run" at bounding box center [402, 10] width 9 height 6
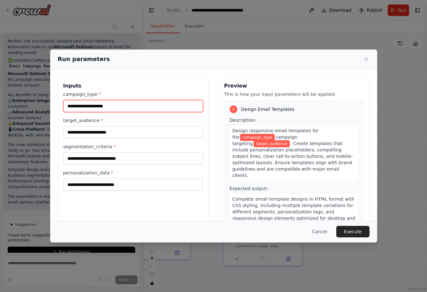
click at [126, 107] on input "campaign_type *" at bounding box center [133, 106] width 140 height 12
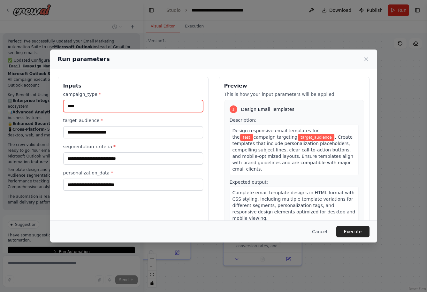
type input "****"
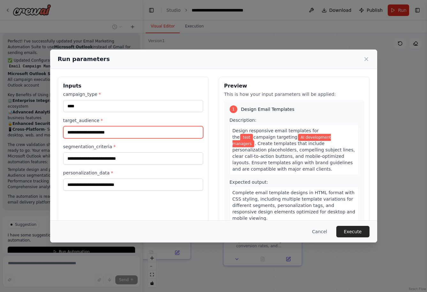
type input "**********"
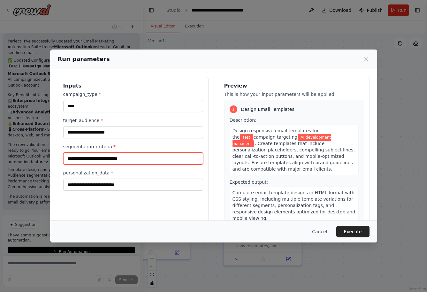
type input "**********"
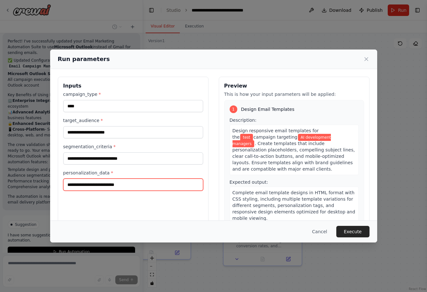
click at [127, 187] on input "personalization_data *" at bounding box center [133, 184] width 140 height 12
type input "**********"
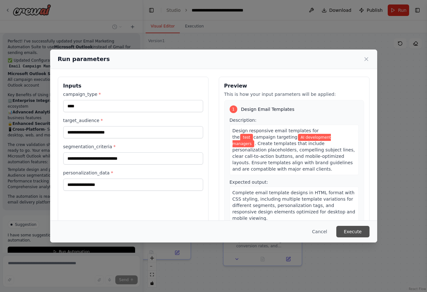
click at [365, 235] on button "Execute" at bounding box center [352, 231] width 33 height 11
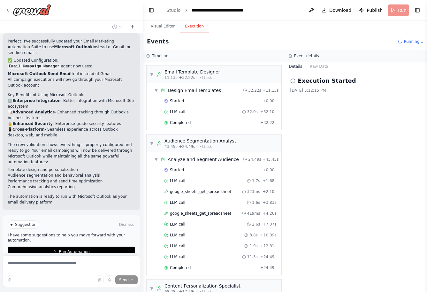
scroll to position [13, 0]
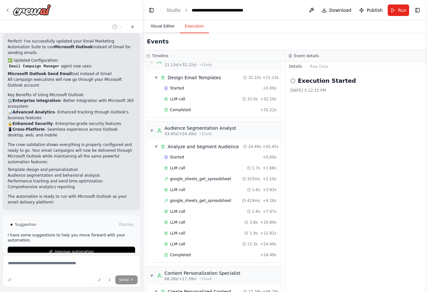
click at [163, 25] on button "Visual Editor" at bounding box center [163, 26] width 34 height 13
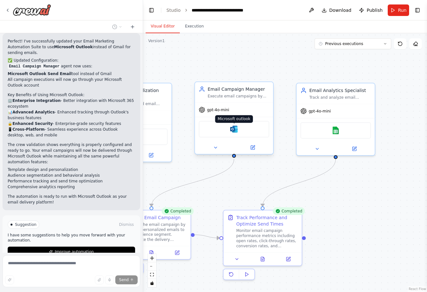
click at [235, 131] on img at bounding box center [234, 129] width 8 height 8
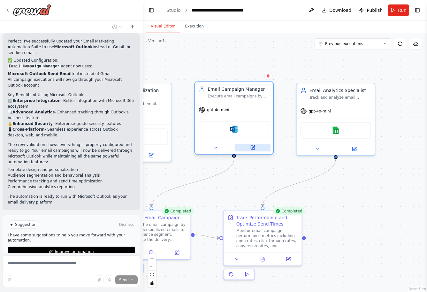
click at [257, 148] on button at bounding box center [253, 148] width 36 height 8
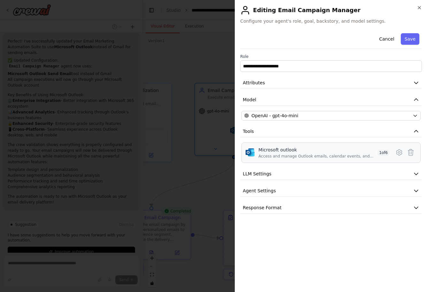
click at [380, 152] on span "1 of 6" at bounding box center [383, 152] width 12 height 6
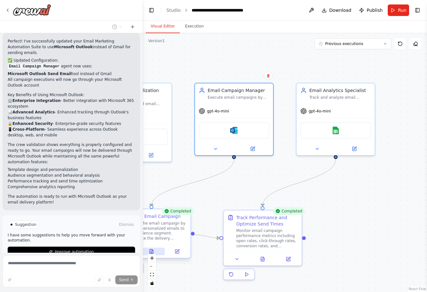
click at [155, 249] on button at bounding box center [151, 251] width 27 height 8
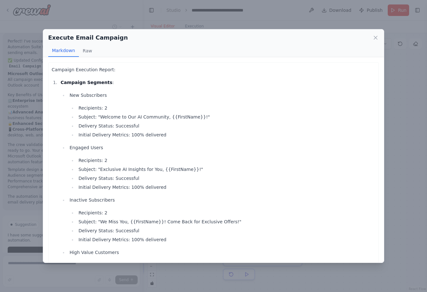
scroll to position [0, 0]
click at [378, 38] on icon at bounding box center [375, 37] width 6 height 6
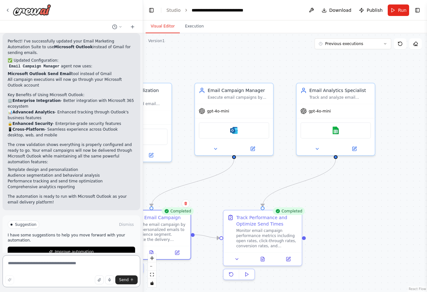
scroll to position [1129, 0]
